Goal: Task Accomplishment & Management: Manage account settings

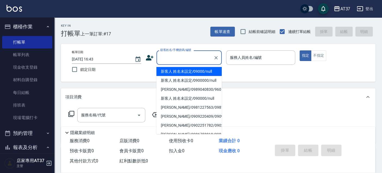
click at [171, 57] on input "顧客姓名/手機號碼/編號" at bounding box center [185, 58] width 52 height 10
drag, startPoint x: 182, startPoint y: 75, endPoint x: 227, endPoint y: 56, distance: 48.5
click at [182, 75] on li "新客人 姓名未設定/09000/null" at bounding box center [189, 71] width 65 height 9
type input "新客人 姓名未設定/09000/null"
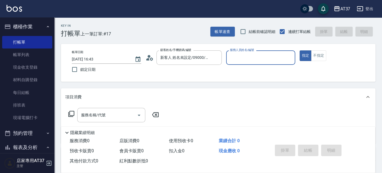
click at [237, 61] on input "服務人員姓名/編號" at bounding box center [261, 58] width 65 height 10
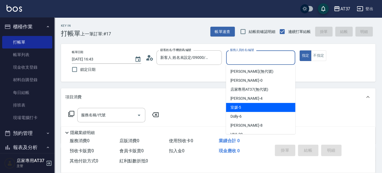
click at [244, 108] on div "室媛 -5" at bounding box center [260, 107] width 69 height 9
type input "室媛-5"
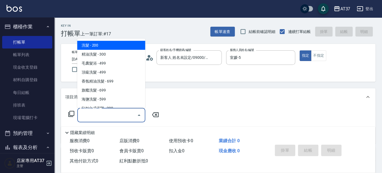
click at [91, 112] on input "服務名稱/代號" at bounding box center [107, 115] width 55 height 10
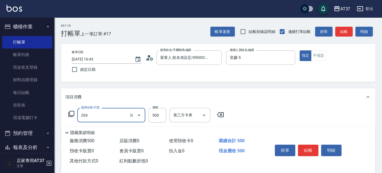
type input "A級洗+剪(204)"
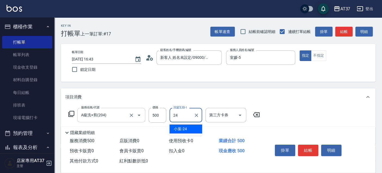
type input "小葉-24"
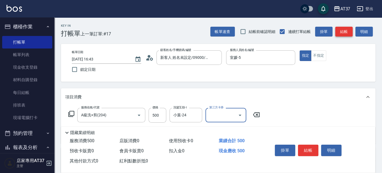
click at [342, 30] on button "結帳" at bounding box center [343, 32] width 17 height 10
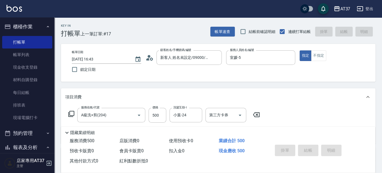
type input "[DATE] 17:34"
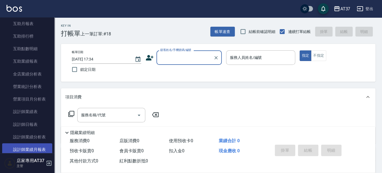
scroll to position [212, 0]
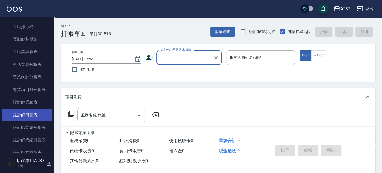
drag, startPoint x: 33, startPoint y: 116, endPoint x: 34, endPoint y: 110, distance: 5.5
click at [33, 116] on link "設計師日報表" at bounding box center [27, 115] width 50 height 13
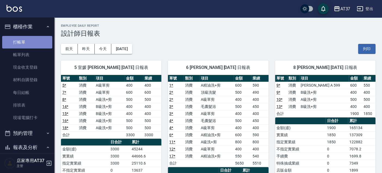
click at [27, 36] on link "打帳單" at bounding box center [27, 42] width 50 height 13
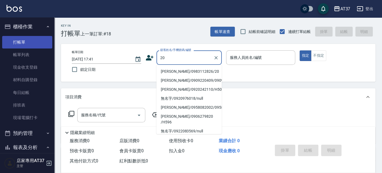
type input "2"
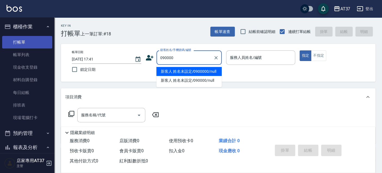
type input "新客人 姓名未設定/0900000/null"
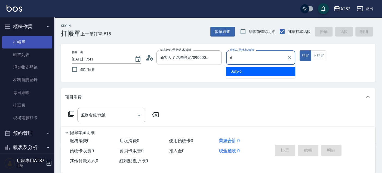
type input "Dolly-6"
type button "true"
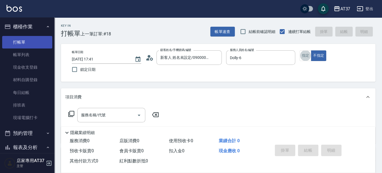
type input "新客人 姓名未設定/090000/null"
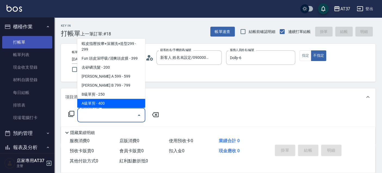
scroll to position [100, 0]
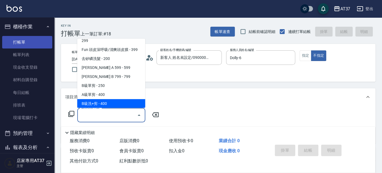
type input "B級洗+剪(203)"
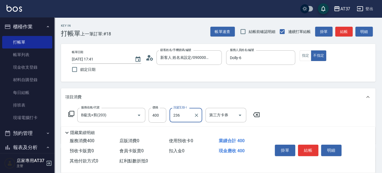
type input "236"
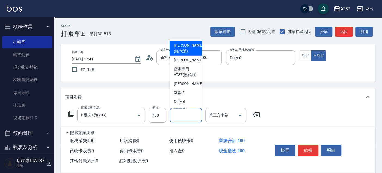
click at [186, 114] on div "洗髮互助-1 洗髮互助-1" at bounding box center [186, 115] width 33 height 14
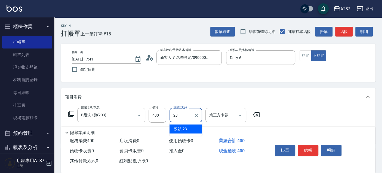
type input "致穎-23"
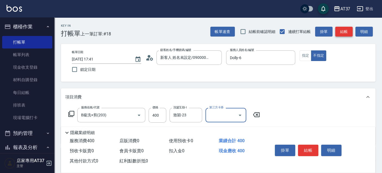
click at [340, 29] on button "結帳" at bounding box center [343, 32] width 17 height 10
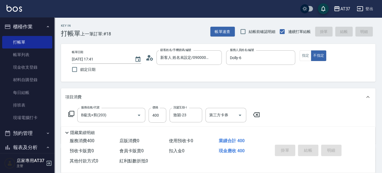
type input "[DATE] 18:06"
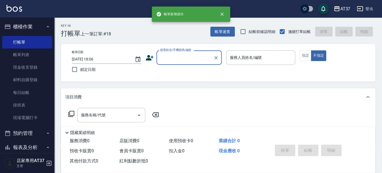
scroll to position [0, 0]
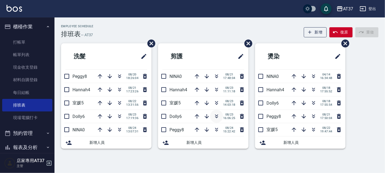
click at [216, 117] on icon "button" at bounding box center [216, 116] width 7 height 7
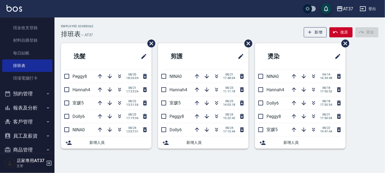
scroll to position [63, 0]
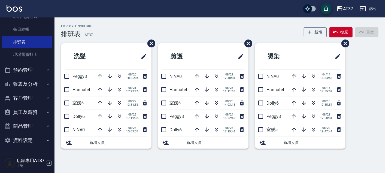
click at [28, 110] on button "員工及薪資" at bounding box center [27, 112] width 50 height 14
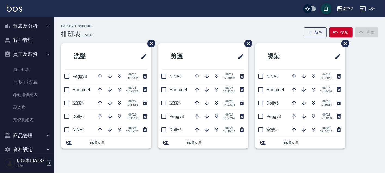
scroll to position [124, 0]
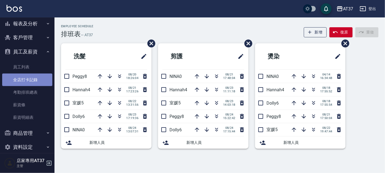
click at [29, 79] on link "全店打卡記錄" at bounding box center [27, 79] width 50 height 13
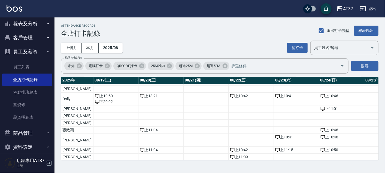
scroll to position [70, 876]
